Goal: Transaction & Acquisition: Obtain resource

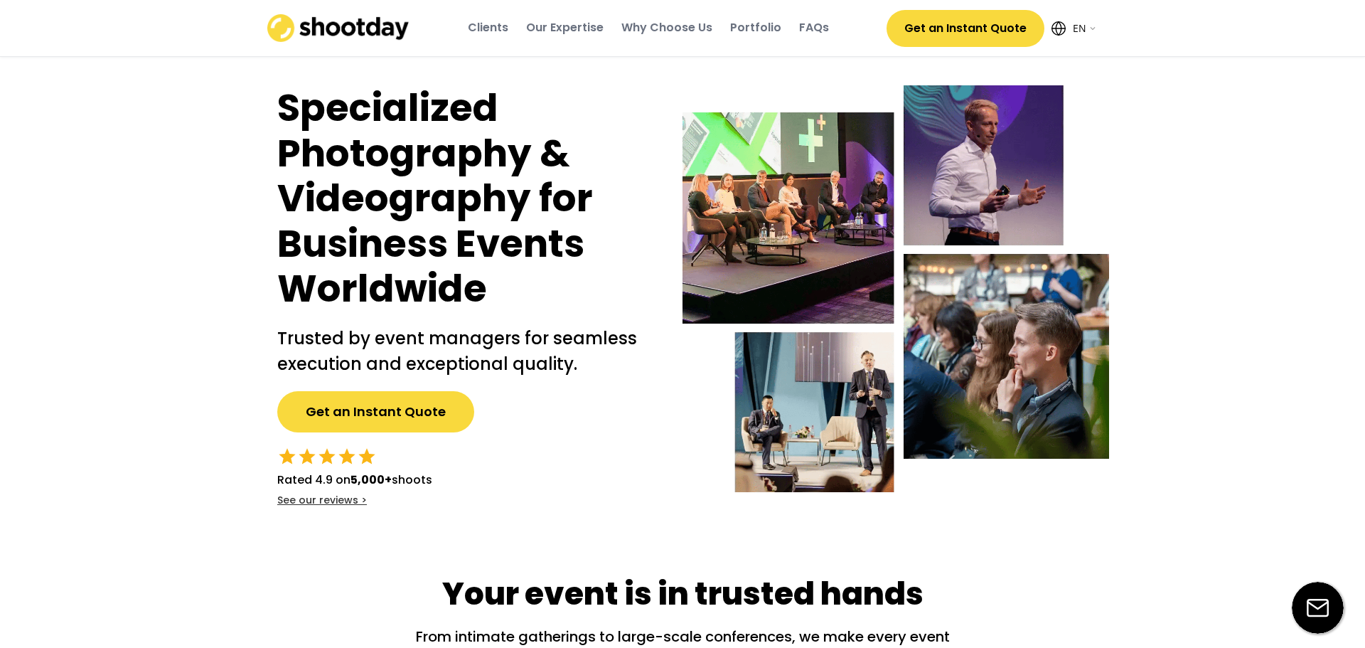
select select ""en""
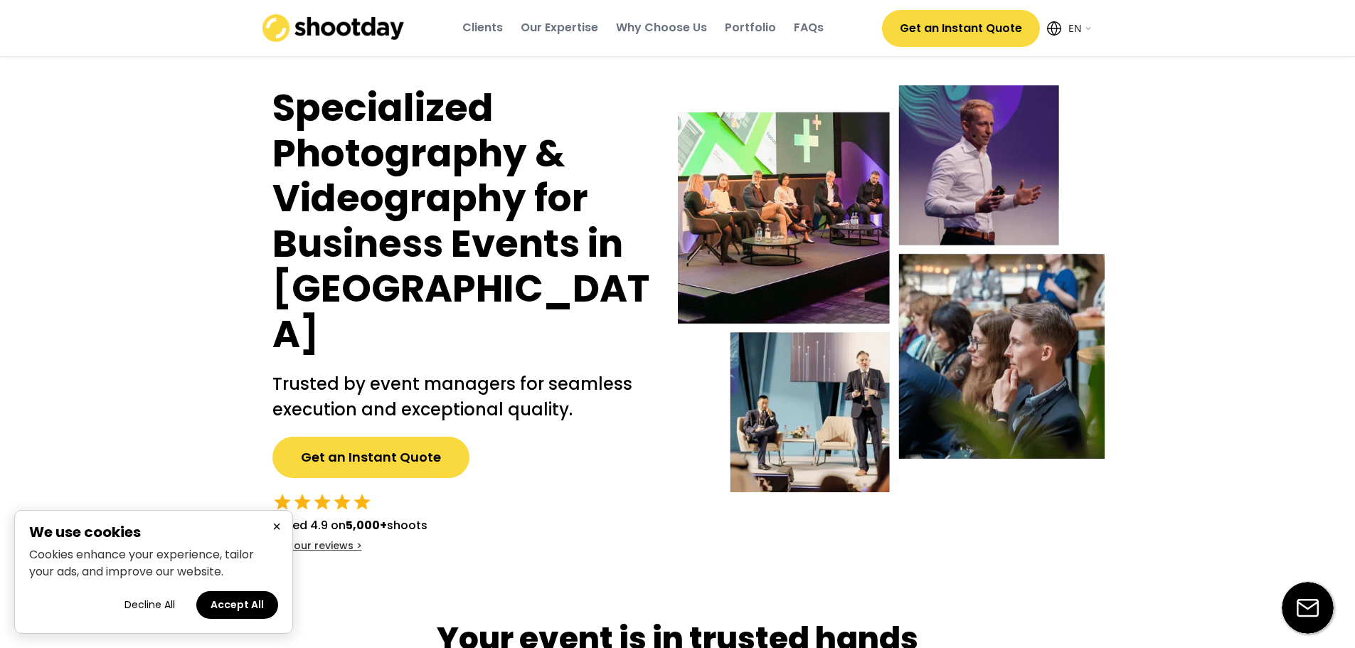
click at [373, 437] on button "Get an Instant Quote" at bounding box center [370, 457] width 197 height 41
